Goal: Transaction & Acquisition: Book appointment/travel/reservation

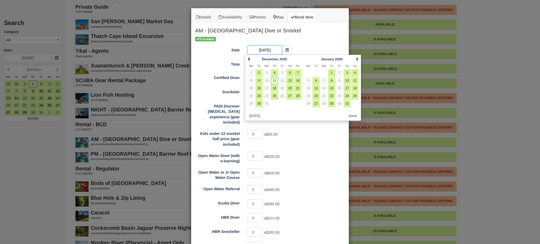
scroll to position [679, 0]
click at [285, 49] on icon "Item Modal" at bounding box center [287, 50] width 4 height 4
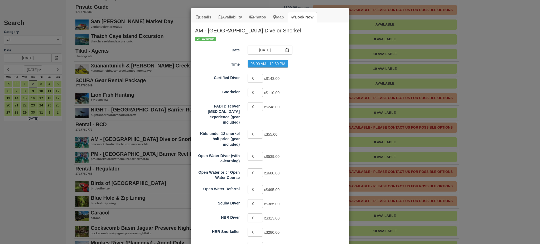
click at [257, 55] on div "[DATE]" at bounding box center [270, 51] width 52 height 10
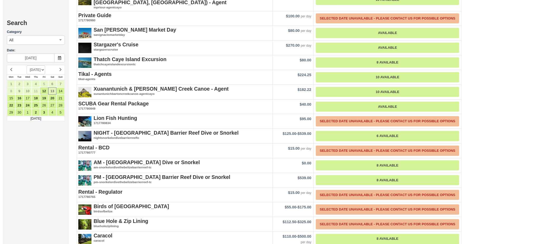
scroll to position [879, 0]
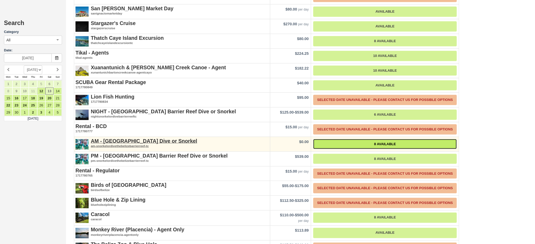
click at [366, 139] on link "8 Available" at bounding box center [384, 144] width 143 height 10
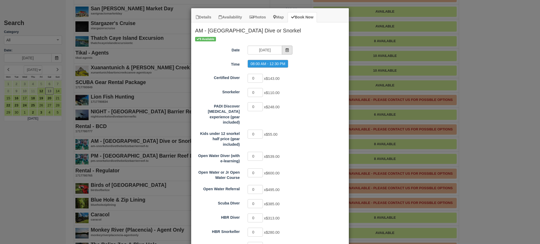
click at [285, 50] on icon "Item Modal" at bounding box center [287, 50] width 4 height 4
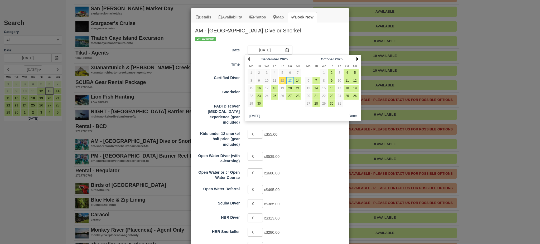
click at [357, 59] on link "Next" at bounding box center [358, 59] width 2 height 4
click at [275, 80] on link "11" at bounding box center [274, 80] width 7 height 7
type input "[DATE]"
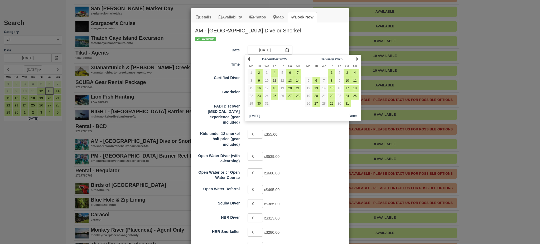
radio input "false"
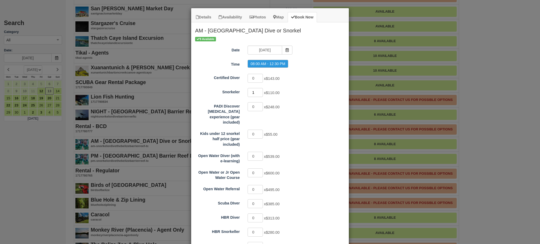
click at [259, 91] on input "1" at bounding box center [255, 92] width 15 height 9
click at [259, 91] on input "2" at bounding box center [255, 92] width 15 height 9
click at [259, 91] on input "3" at bounding box center [255, 92] width 15 height 9
click at [258, 91] on input "4" at bounding box center [255, 92] width 15 height 9
click at [258, 91] on input "5" at bounding box center [255, 92] width 15 height 9
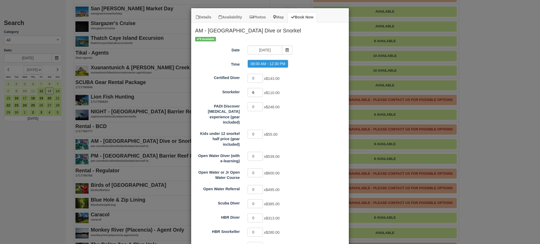
type input "6"
click at [258, 91] on input "6" at bounding box center [255, 92] width 15 height 9
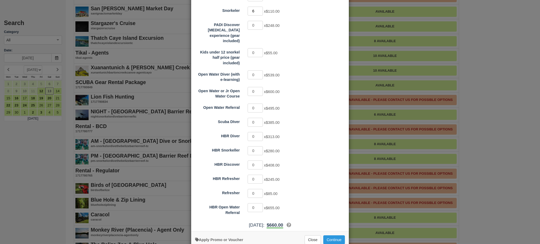
scroll to position [88, 0]
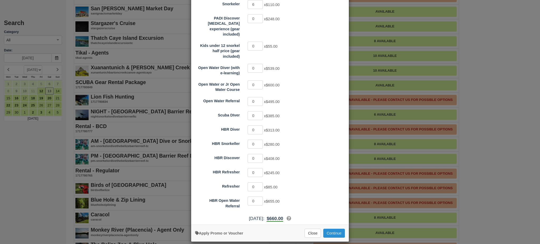
click at [334, 230] on button "Continue" at bounding box center [334, 233] width 22 height 9
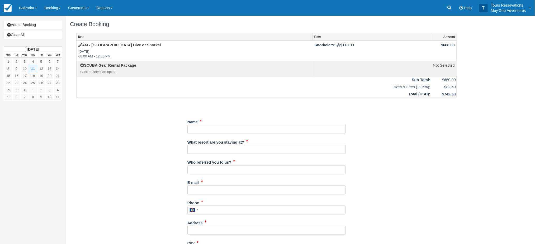
click at [196, 128] on div "Name" at bounding box center [266, 126] width 158 height 16
click at [196, 129] on input "Name" at bounding box center [266, 129] width 158 height 9
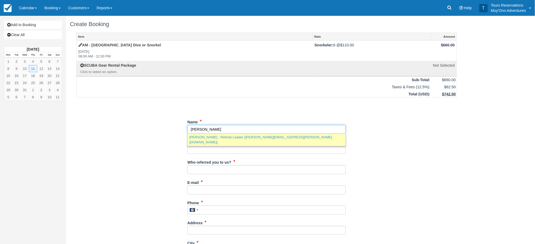
click at [207, 135] on link "Andrea Boldt - Retreat Leader (andrea.b.cespedes@gmail.com)" at bounding box center [267, 140] width 158 height 12
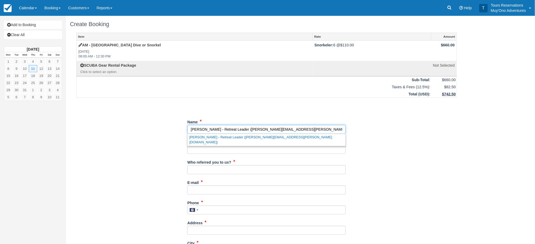
type input "Andrea Boldt - Retreat Leader"
type input "andrea.b.cespedes@gmail.com"
type input "NA"
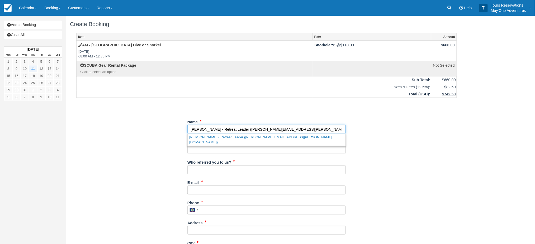
type input "NA"
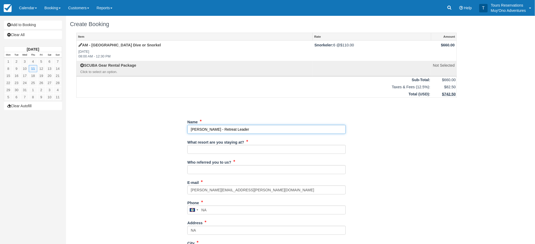
type input "Andrea Boldt - Retreat Leader"
click at [203, 150] on input "What resort are you staying at?" at bounding box center [266, 149] width 158 height 9
type input "Thatch"
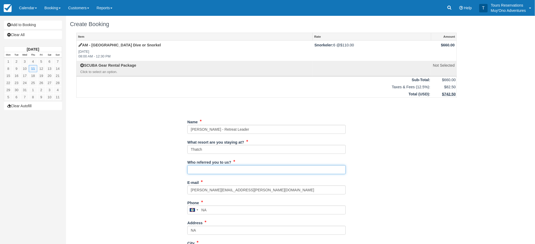
click at [224, 170] on input "Who referred you to us?" at bounding box center [266, 169] width 158 height 9
type input "michelle"
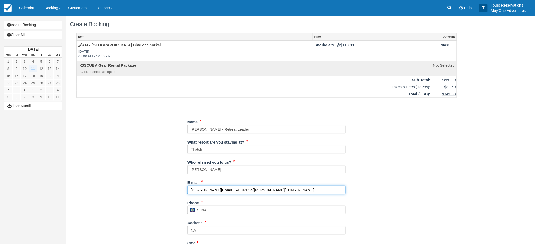
click at [221, 192] on input "andrea.b.cespedes@gmail.com" at bounding box center [266, 190] width 158 height 9
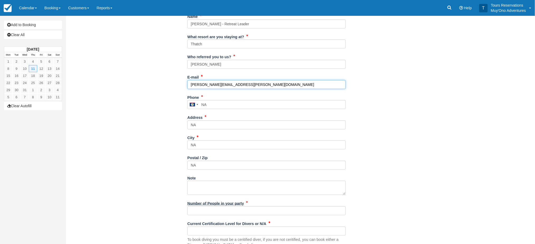
scroll to position [176, 0]
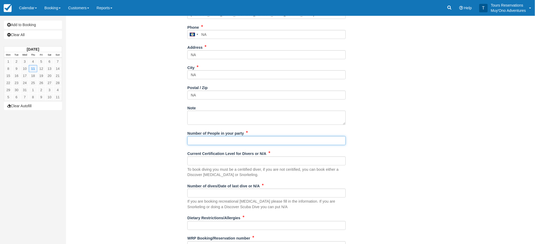
click at [223, 139] on input "Number of People in your party" at bounding box center [266, 140] width 158 height 9
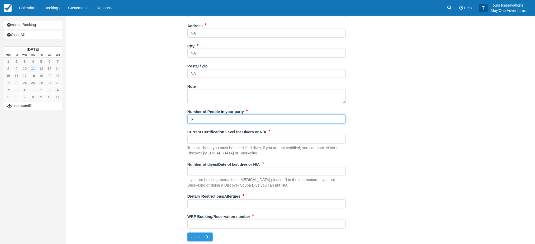
scroll to position [199, 0]
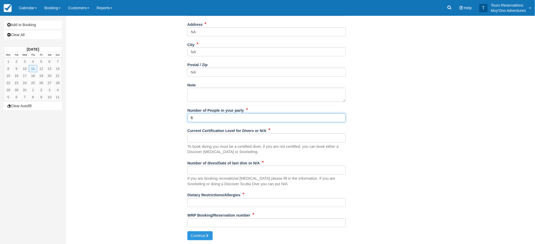
type input "6"
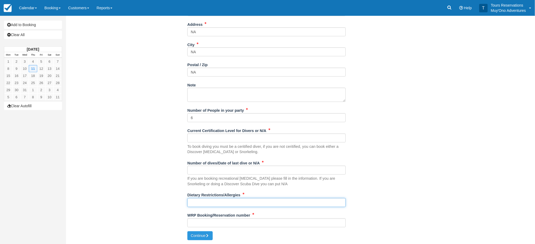
click at [203, 201] on input "Dietary Restrictions/Allergies" at bounding box center [266, 202] width 158 height 9
type input "tbd"
drag, startPoint x: 225, startPoint y: 228, endPoint x: 229, endPoint y: 223, distance: 5.8
click at [226, 227] on div "WRP Booking/Reservation number" at bounding box center [266, 221] width 158 height 20
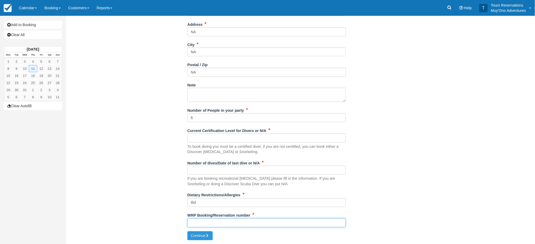
click at [229, 223] on input "WRP Booking/Reservation number" at bounding box center [266, 223] width 158 height 9
paste input "group folio 640944"
type input "group folio 640944"
click at [206, 236] on button "Continue" at bounding box center [199, 236] width 25 height 9
type input "na"
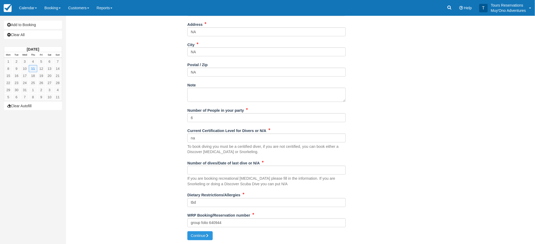
click at [205, 231] on div "WRP Booking/Reservation number group folio 640944" at bounding box center [266, 221] width 158 height 20
click at [202, 237] on button "Continue" at bounding box center [199, 236] width 25 height 9
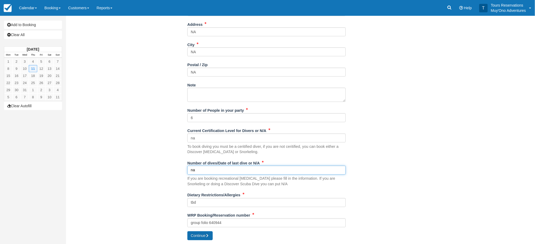
type input "na"
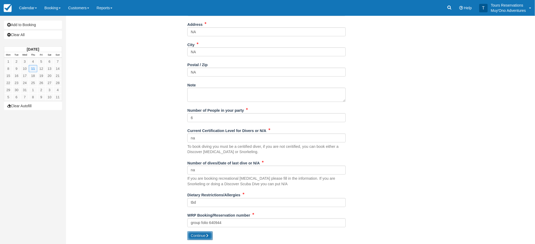
click at [198, 236] on button "Continue" at bounding box center [199, 236] width 25 height 9
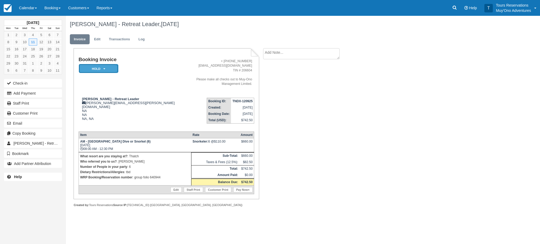
click at [111, 68] on em "HOLD" at bounding box center [99, 68] width 40 height 9
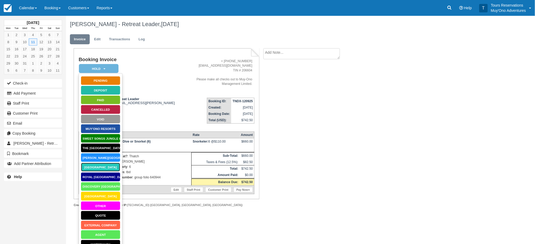
click at [104, 167] on link "Thatch Caye Resort" at bounding box center [101, 167] width 40 height 9
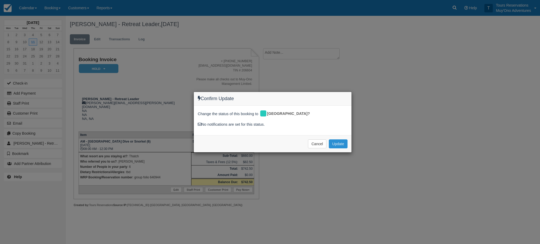
click at [334, 141] on button "Update" at bounding box center [338, 144] width 19 height 9
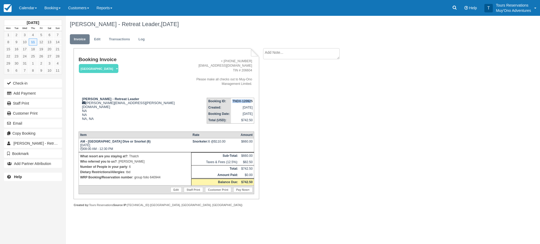
drag, startPoint x: 233, startPoint y: 96, endPoint x: 254, endPoint y: 95, distance: 21.2
click at [252, 99] on strong "TNDX-120925" at bounding box center [242, 101] width 20 height 4
copy strong "TNDX-120925"
